Goal: Download file/media

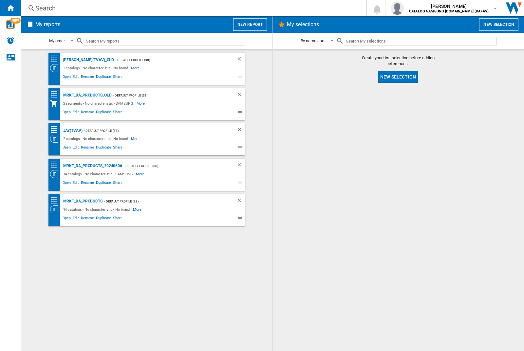
click at [83, 201] on div "MRKT_DA_PRODUCTS" at bounding box center [82, 201] width 41 height 8
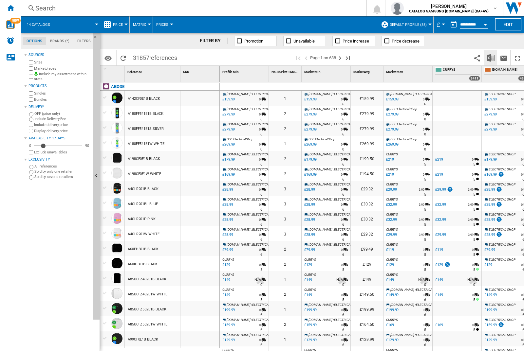
click at [490, 57] on img "Download in Excel" at bounding box center [491, 58] width 8 height 8
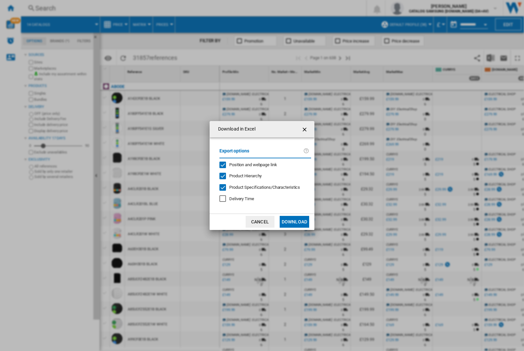
click at [249, 164] on span "Position and webpage link" at bounding box center [253, 164] width 48 height 5
click at [294, 222] on button "Download" at bounding box center [294, 222] width 29 height 12
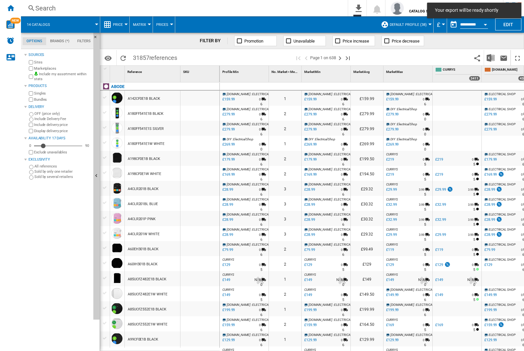
click at [202, 97] on div at bounding box center [199, 98] width 39 height 15
